Goal: Task Accomplishment & Management: Use online tool/utility

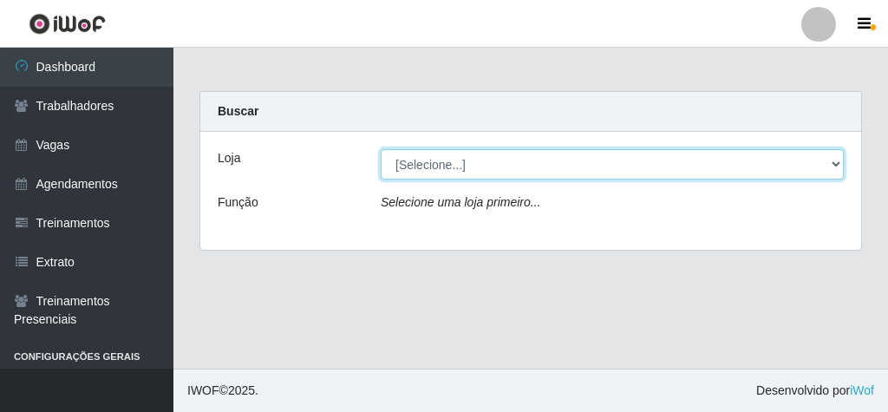
click at [840, 160] on select "[Selecione...] Rede Econômico - Malvinas Rede Econômico - Prata" at bounding box center [612, 164] width 463 height 30
select select "194"
click at [381, 149] on select "[Selecione...] Rede Econômico - Malvinas Rede Econômico - Prata" at bounding box center [612, 164] width 463 height 30
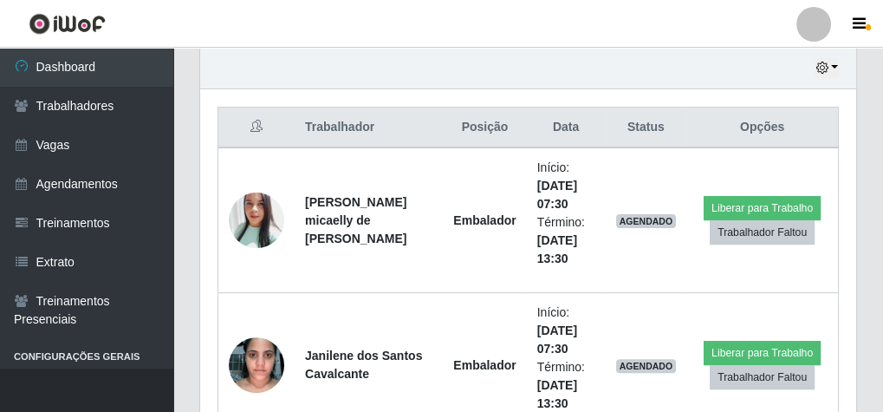
scroll to position [624, 0]
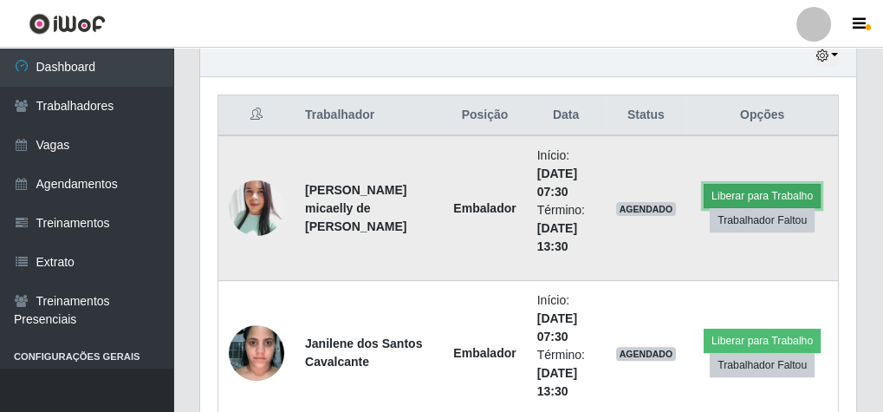
click at [769, 186] on button "Liberar para Trabalho" at bounding box center [762, 196] width 117 height 24
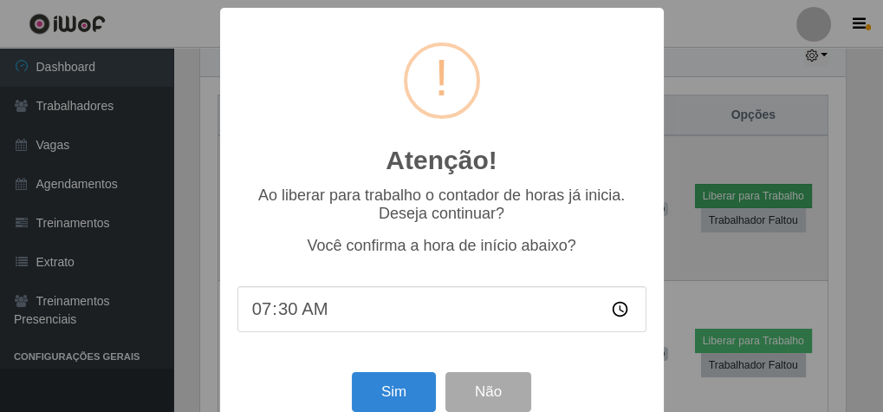
scroll to position [359, 650]
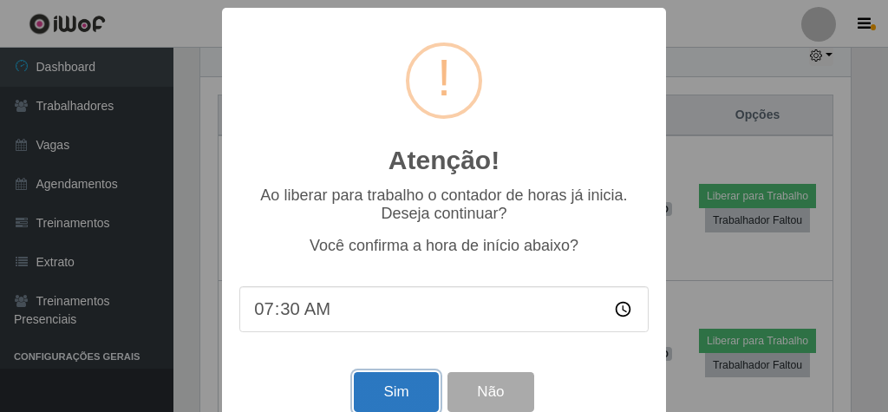
click at [377, 385] on button "Sim" at bounding box center [396, 392] width 84 height 41
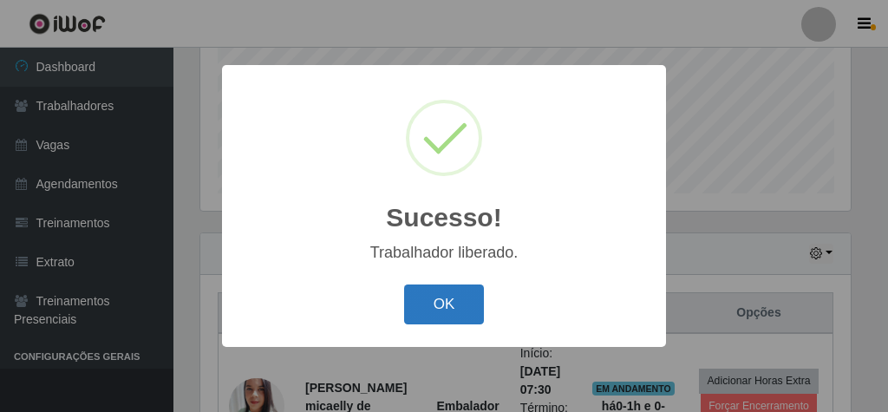
click at [443, 288] on button "OK" at bounding box center [444, 304] width 81 height 41
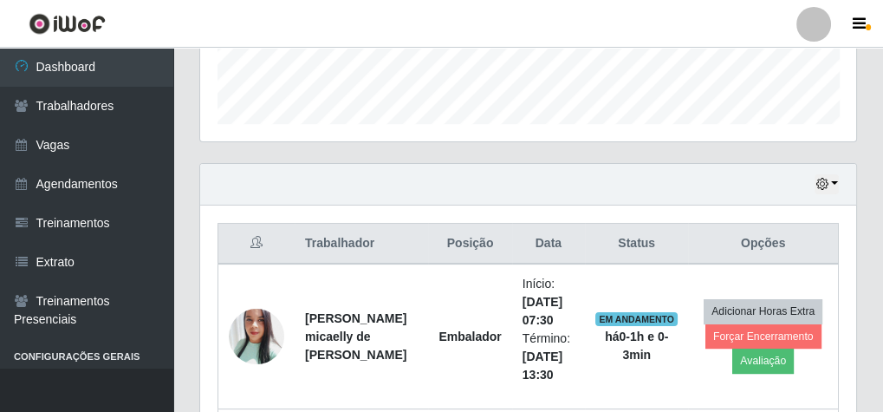
scroll to position [635, 0]
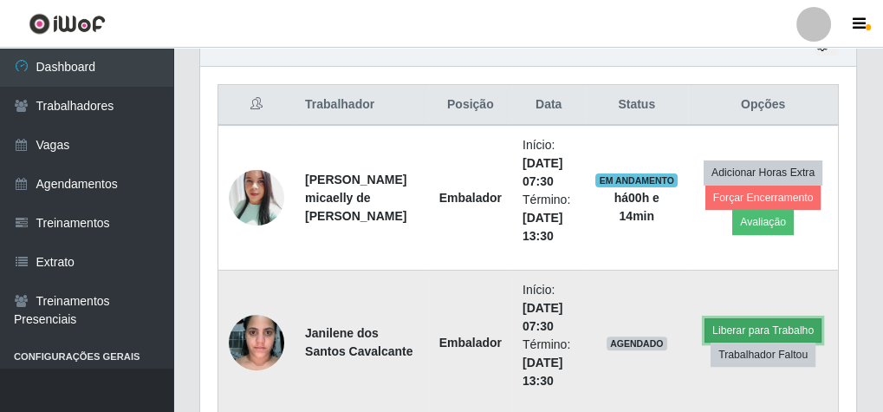
click at [724, 321] on button "Liberar para Trabalho" at bounding box center [763, 330] width 117 height 24
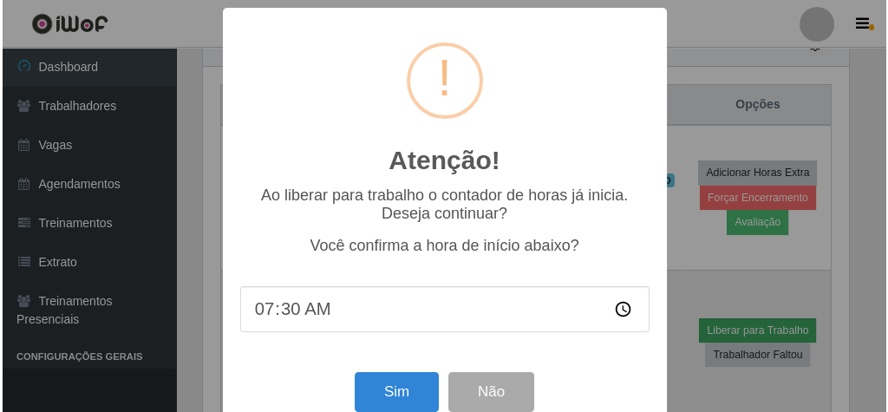
scroll to position [359, 650]
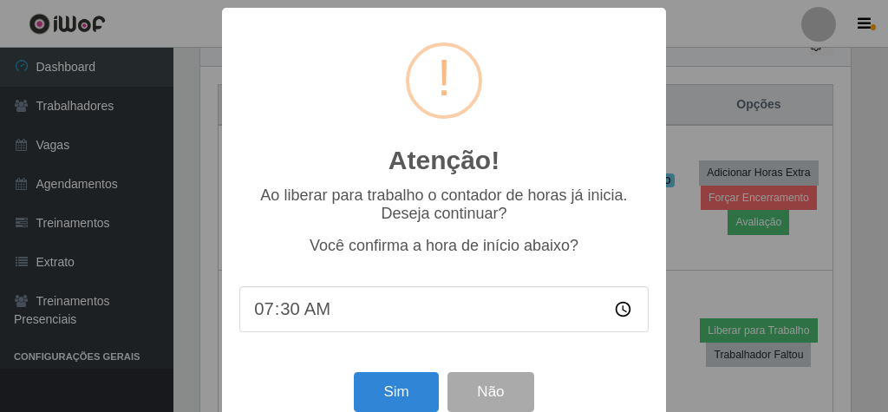
click at [613, 314] on input "07:30" at bounding box center [443, 309] width 409 height 46
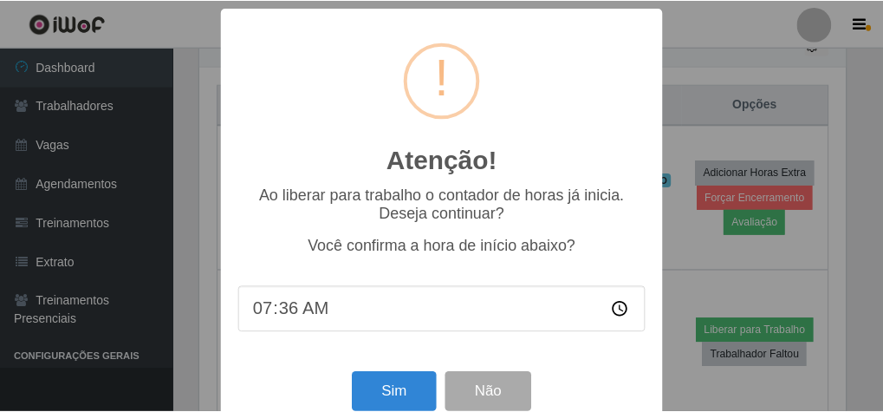
scroll to position [36, 0]
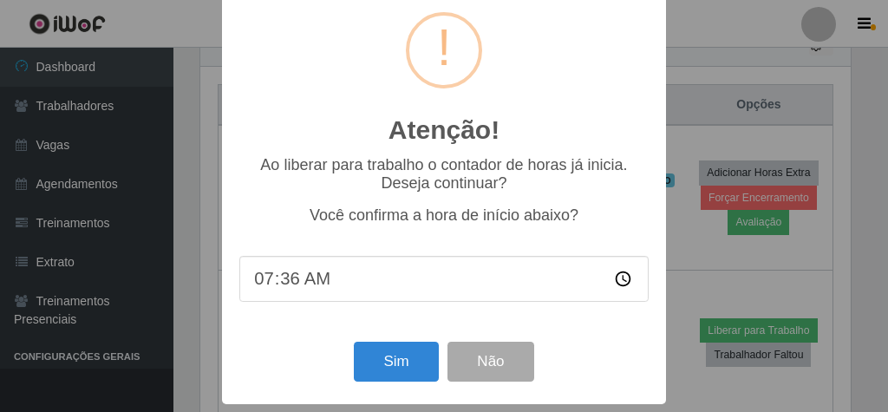
click at [290, 282] on input "07:36" at bounding box center [443, 279] width 409 height 46
click at [620, 279] on input "07:36" at bounding box center [443, 279] width 409 height 46
type input "07:42"
click at [414, 368] on button "Sim" at bounding box center [396, 362] width 84 height 41
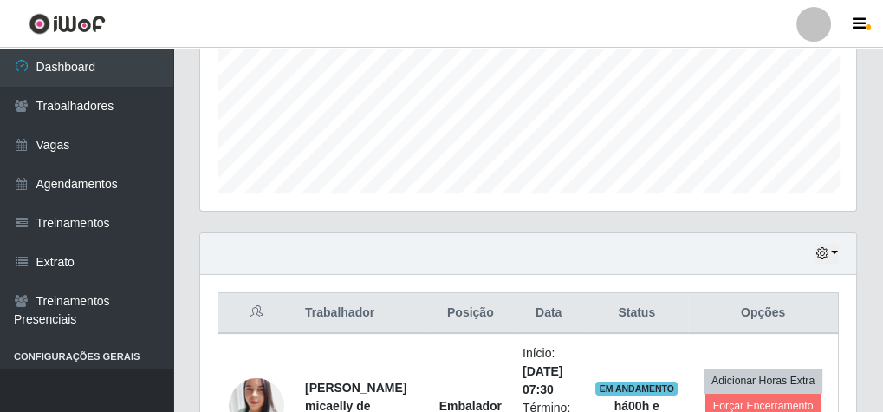
scroll to position [359, 650]
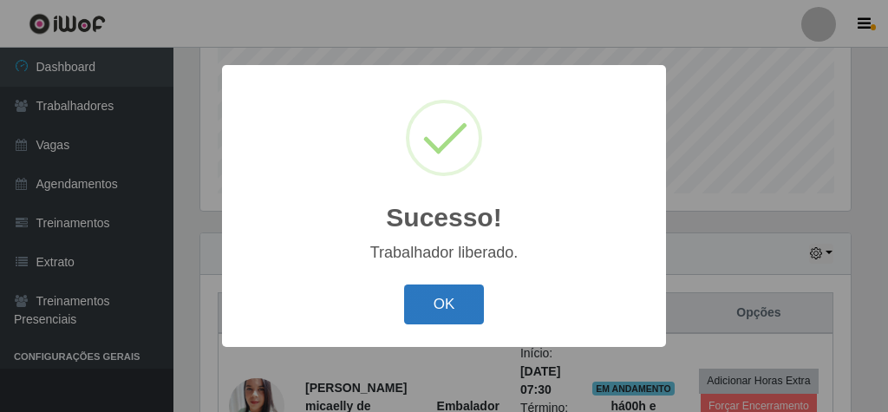
click at [457, 312] on button "OK" at bounding box center [444, 304] width 81 height 41
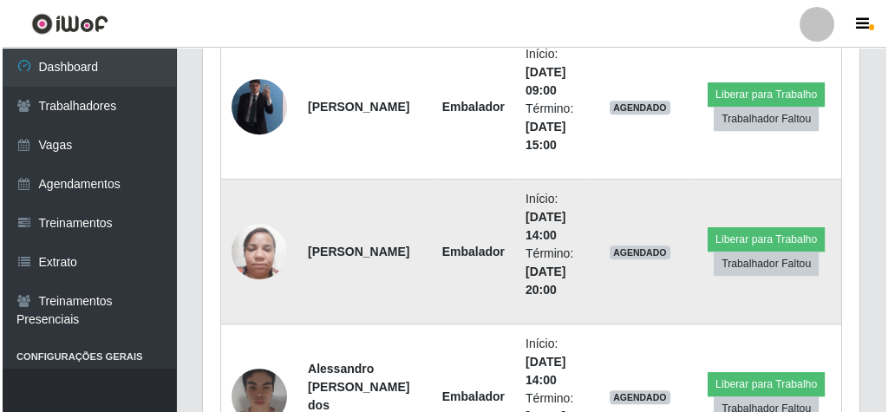
scroll to position [1016, 0]
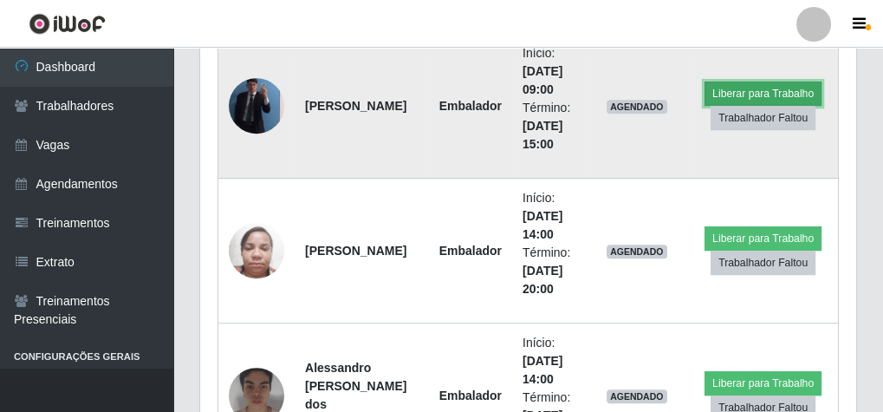
click at [738, 91] on button "Liberar para Trabalho" at bounding box center [763, 93] width 117 height 24
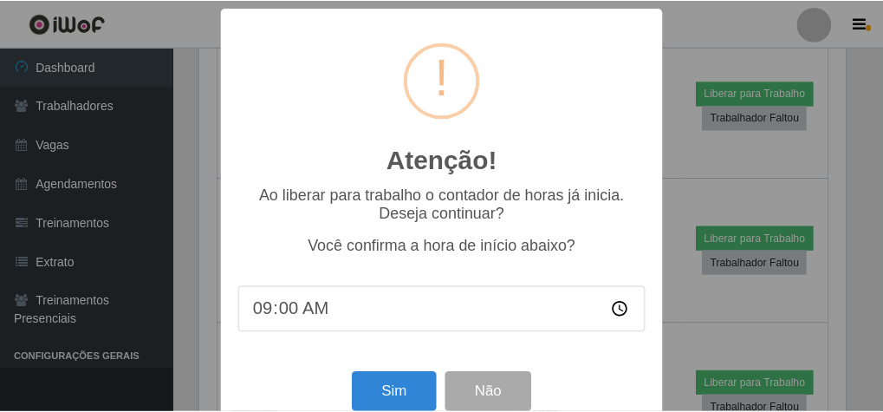
scroll to position [359, 650]
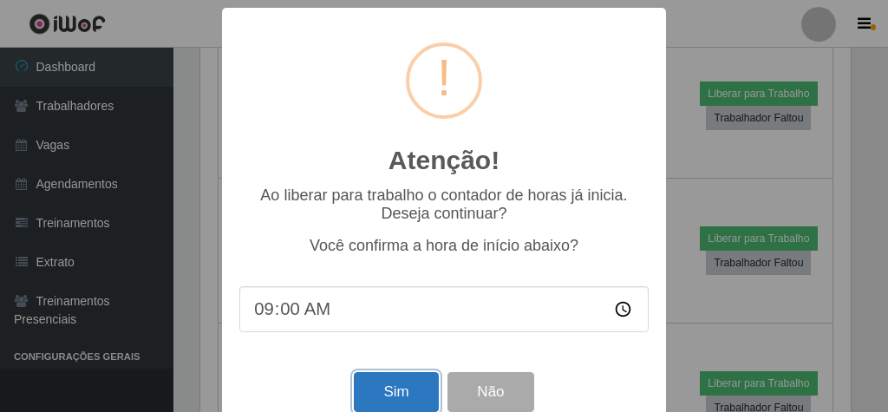
click at [382, 399] on button "Sim" at bounding box center [396, 392] width 84 height 41
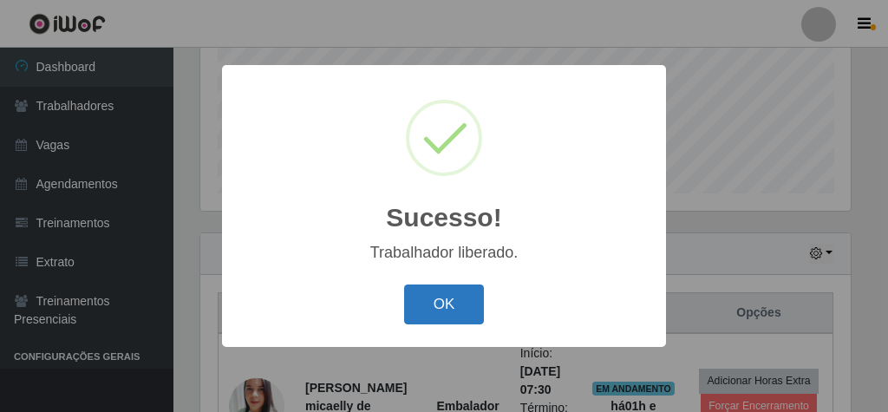
click at [481, 304] on button "OK" at bounding box center [444, 304] width 81 height 41
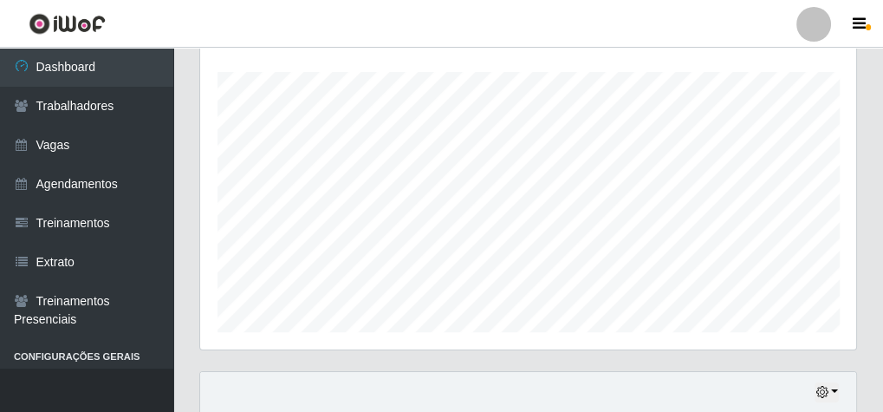
scroll to position [288, 0]
